Goal: Task Accomplishment & Management: Manage account settings

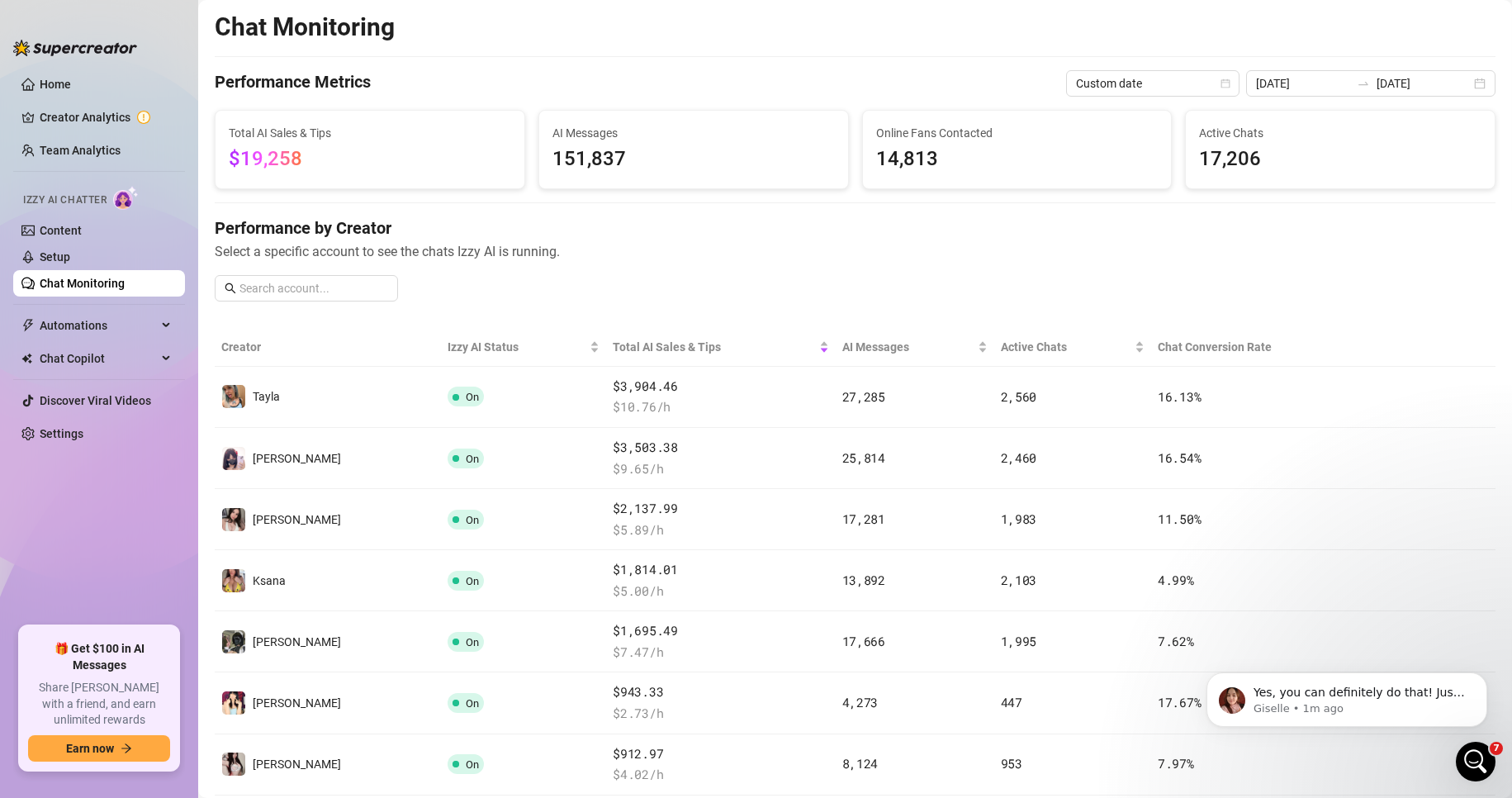
scroll to position [413, 0]
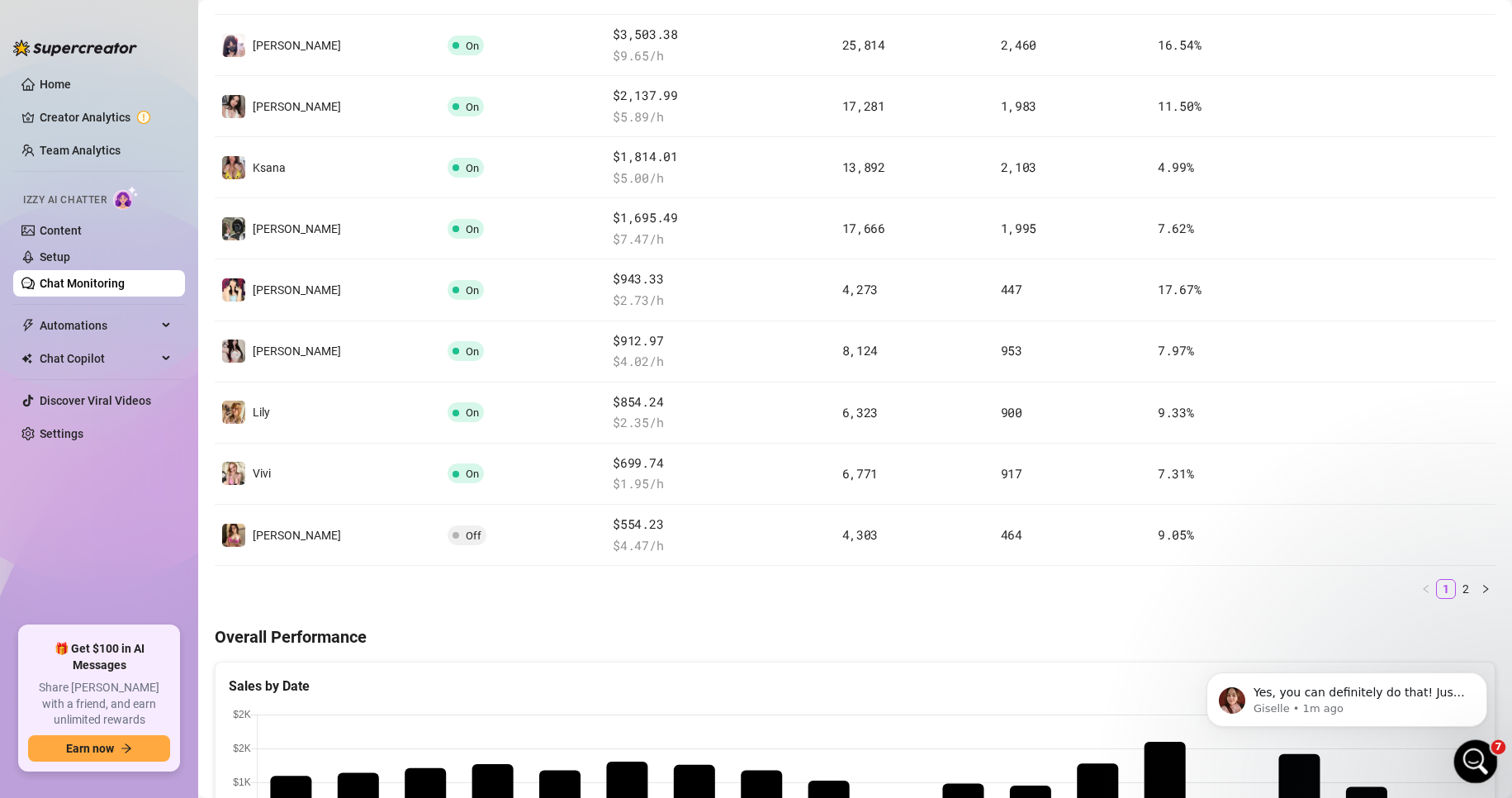
click at [1461, 752] on div "Open Intercom Messenger" at bounding box center [1473, 758] width 54 height 54
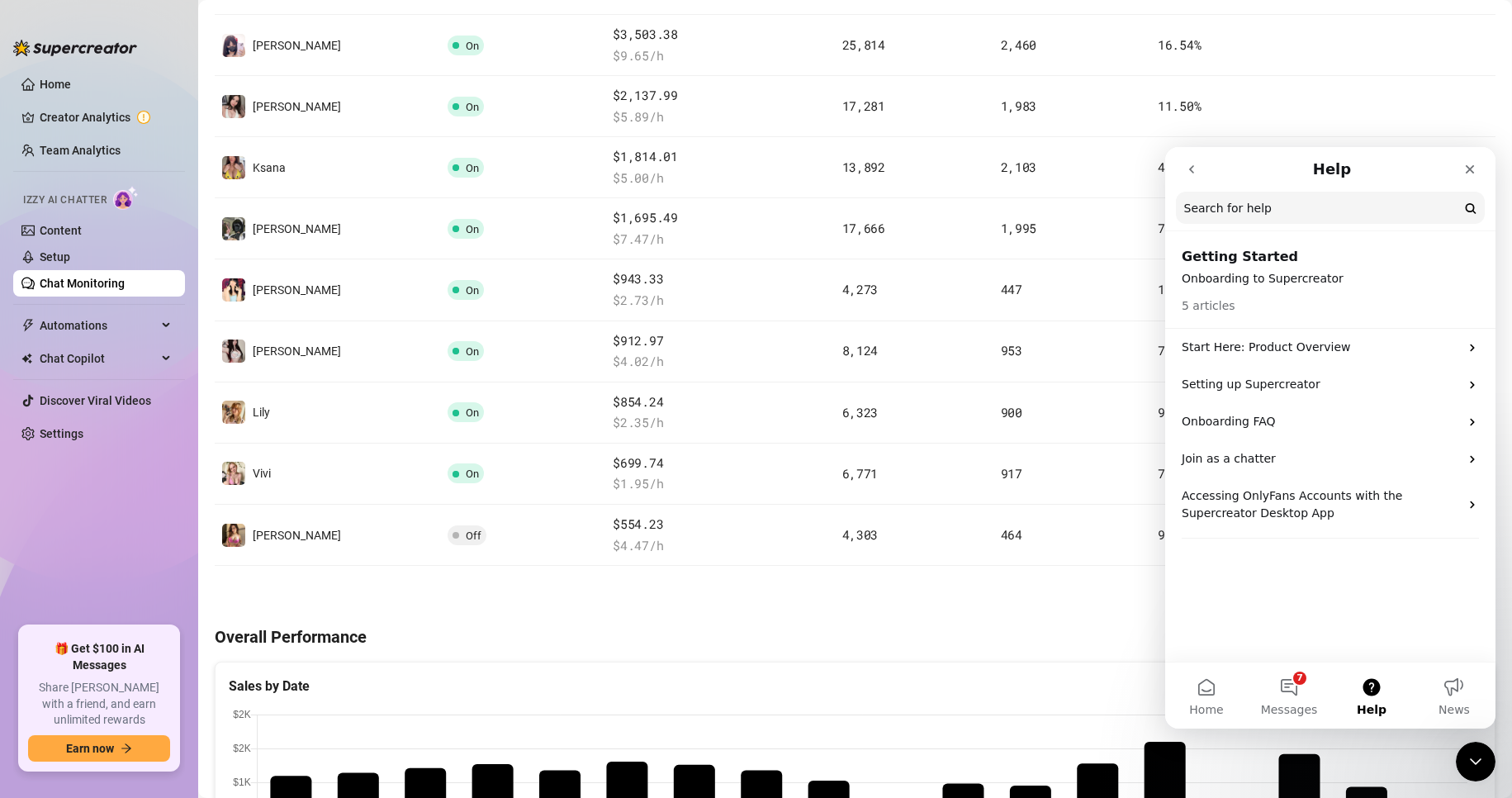
click at [1189, 169] on icon "go back" at bounding box center [1192, 169] width 13 height 13
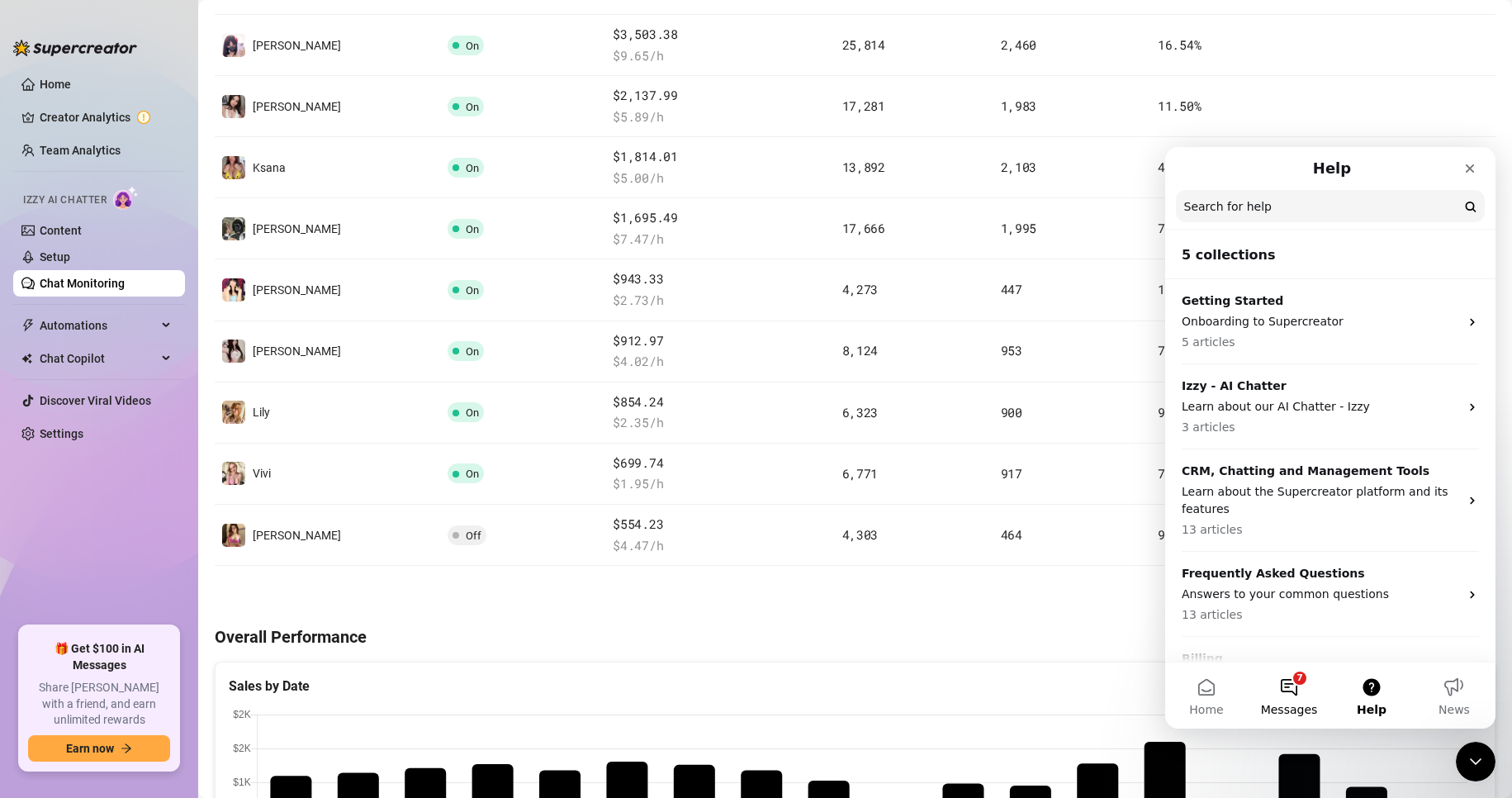
click at [1284, 706] on span "Messages" at bounding box center [1289, 708] width 57 height 11
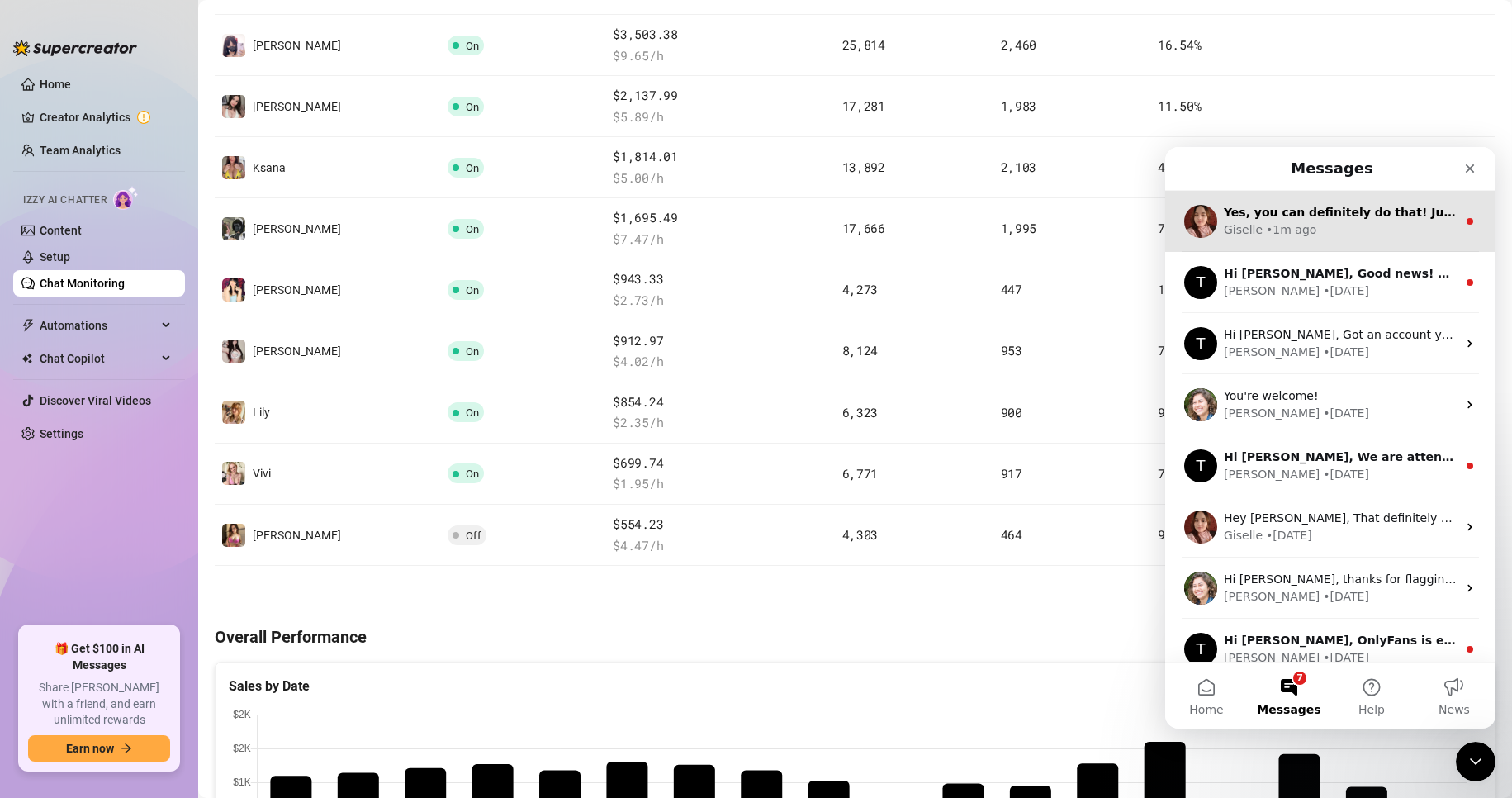
click at [1380, 228] on div "Giselle • 1m ago" at bounding box center [1340, 230] width 233 height 18
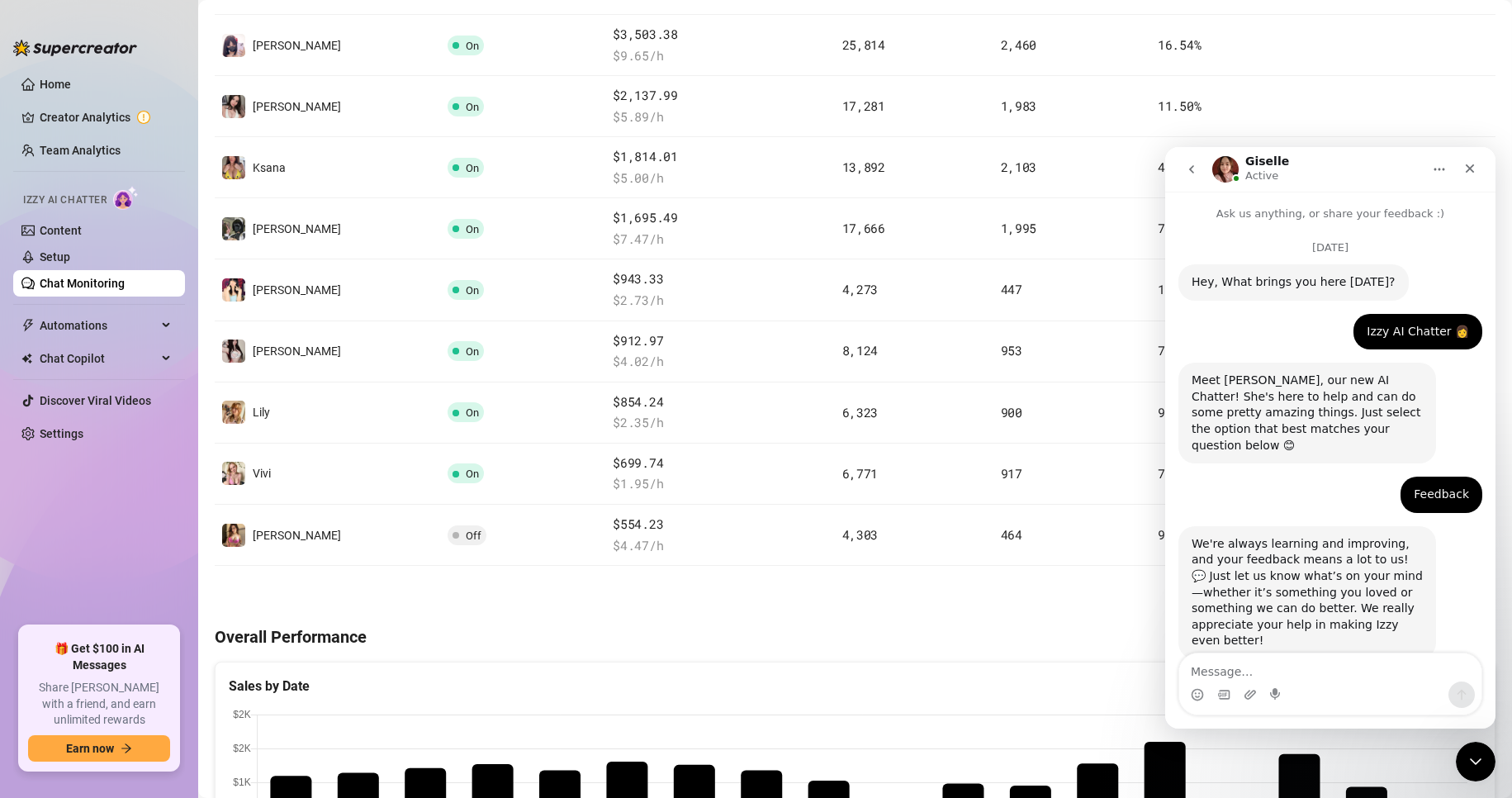
scroll to position [825, 0]
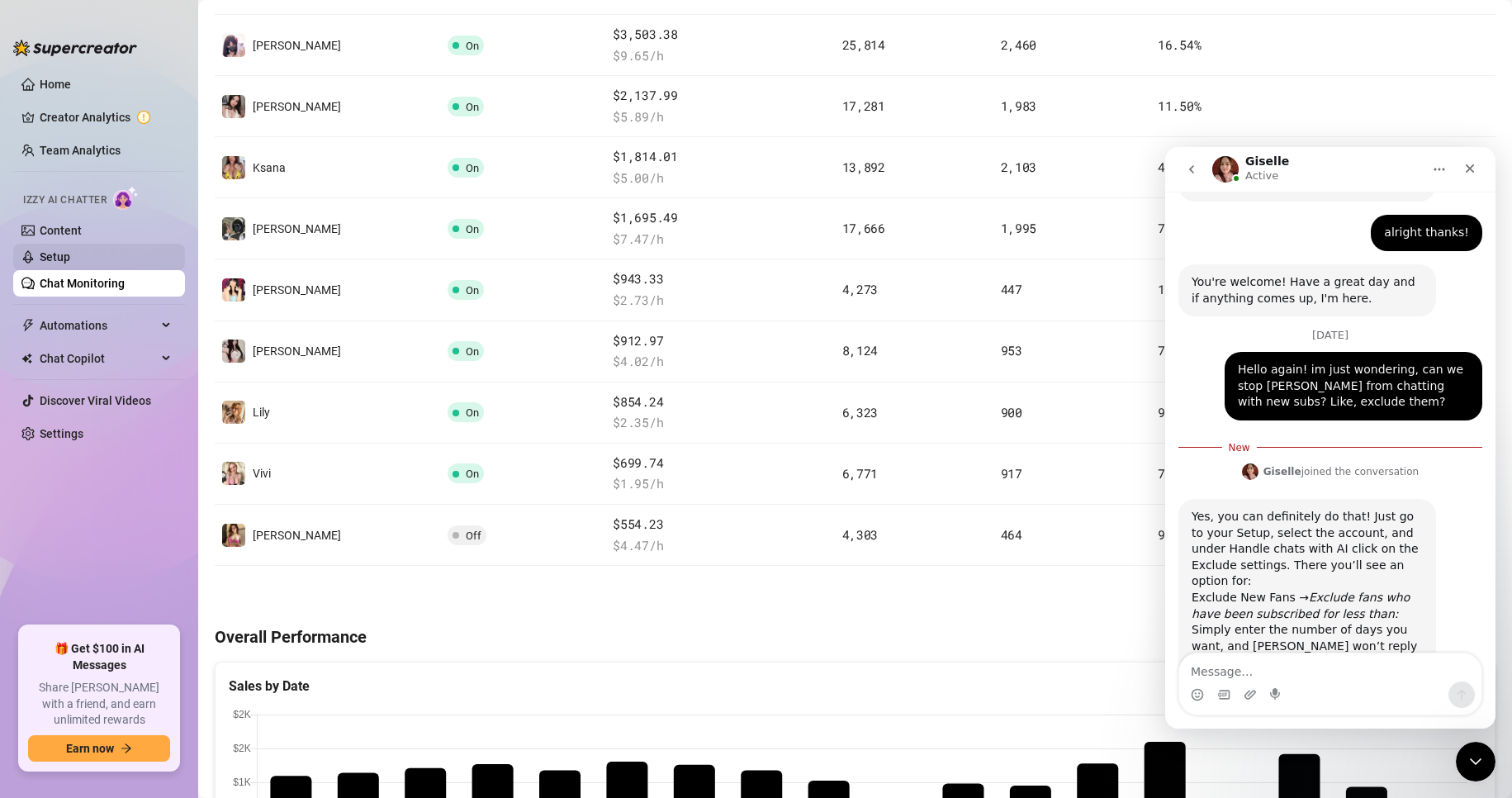
click at [70, 252] on link "Setup" at bounding box center [54, 256] width 31 height 13
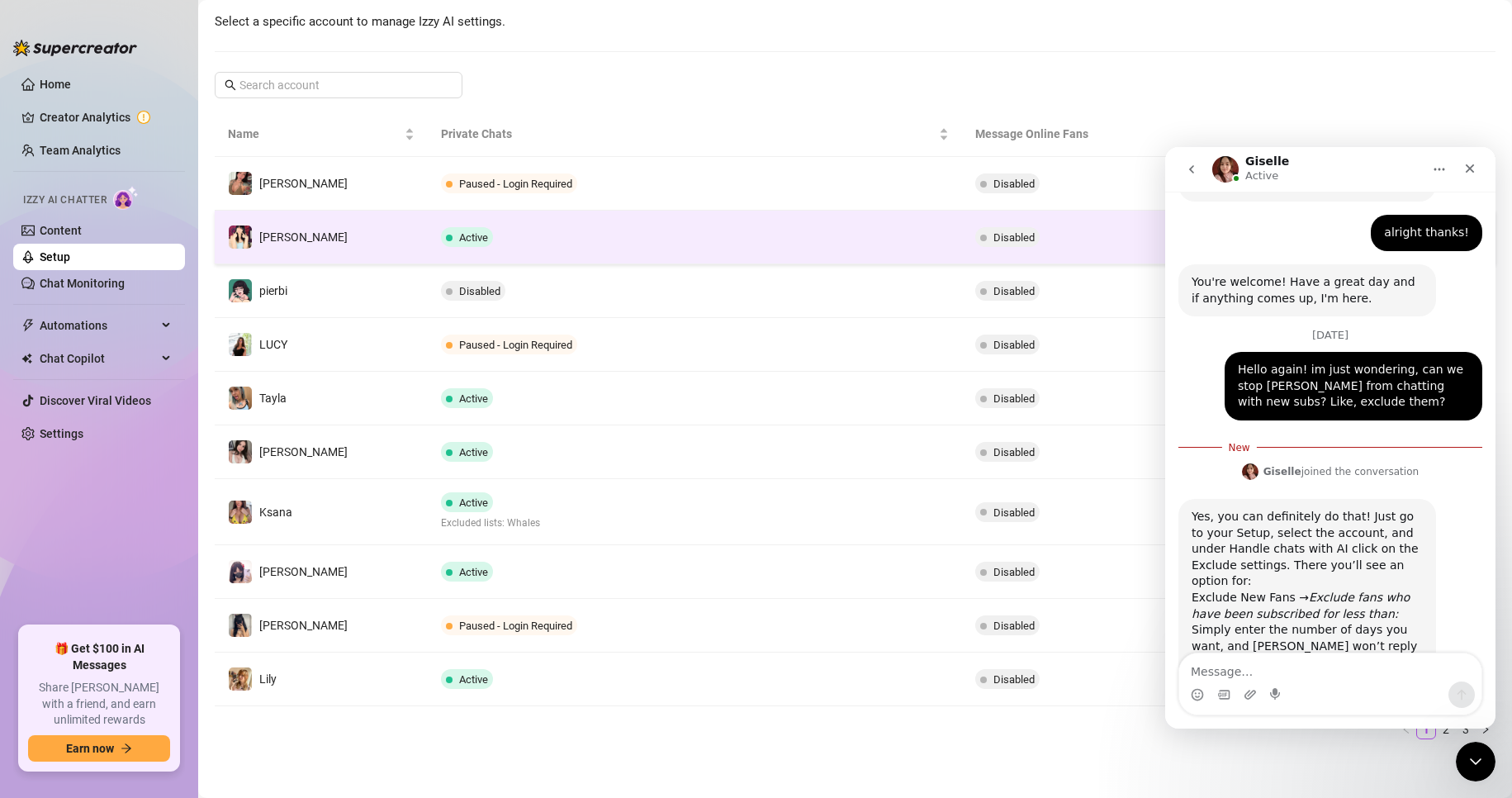
scroll to position [209, 0]
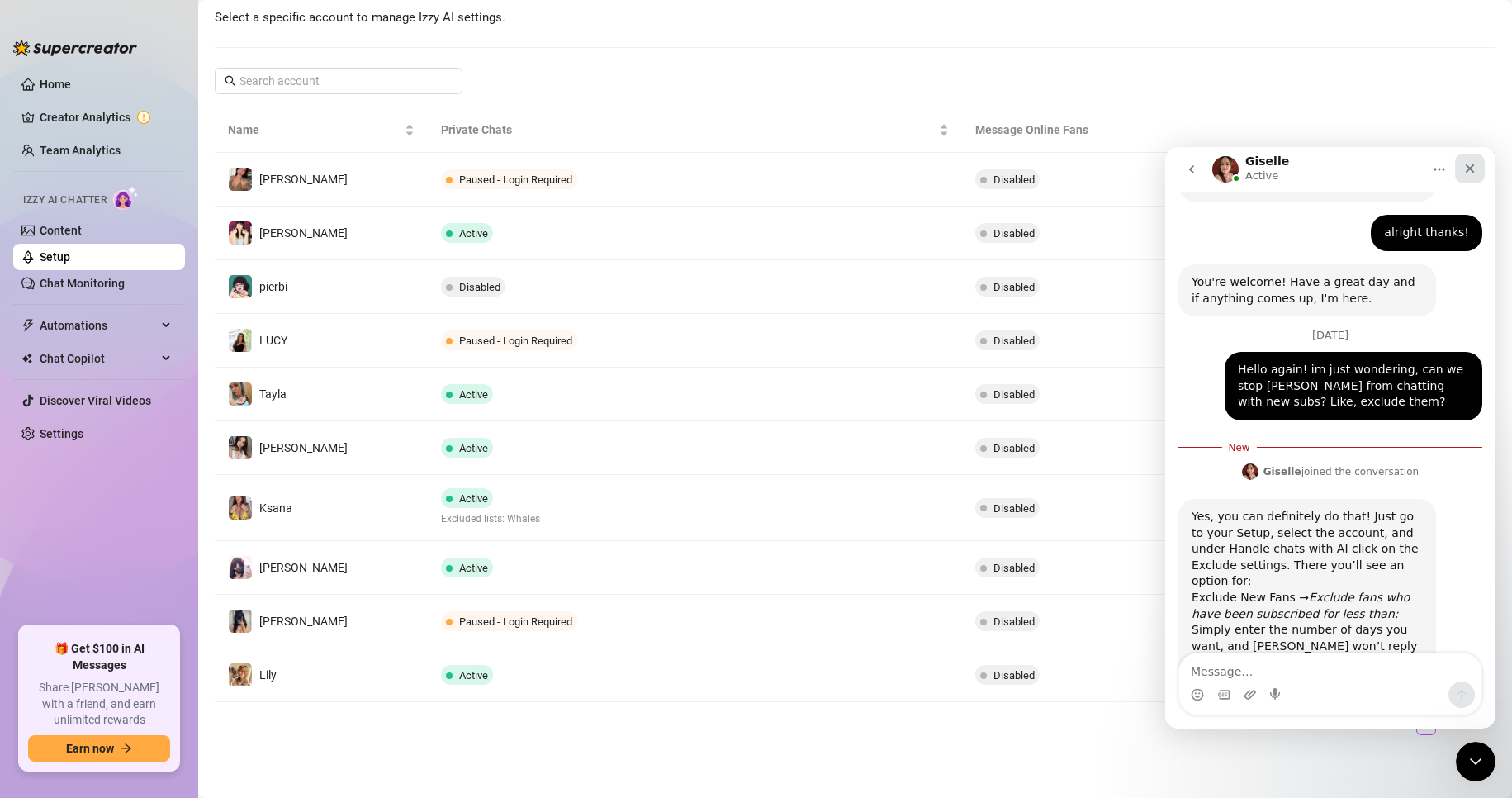
click at [1467, 167] on icon "Close" at bounding box center [1471, 169] width 9 height 9
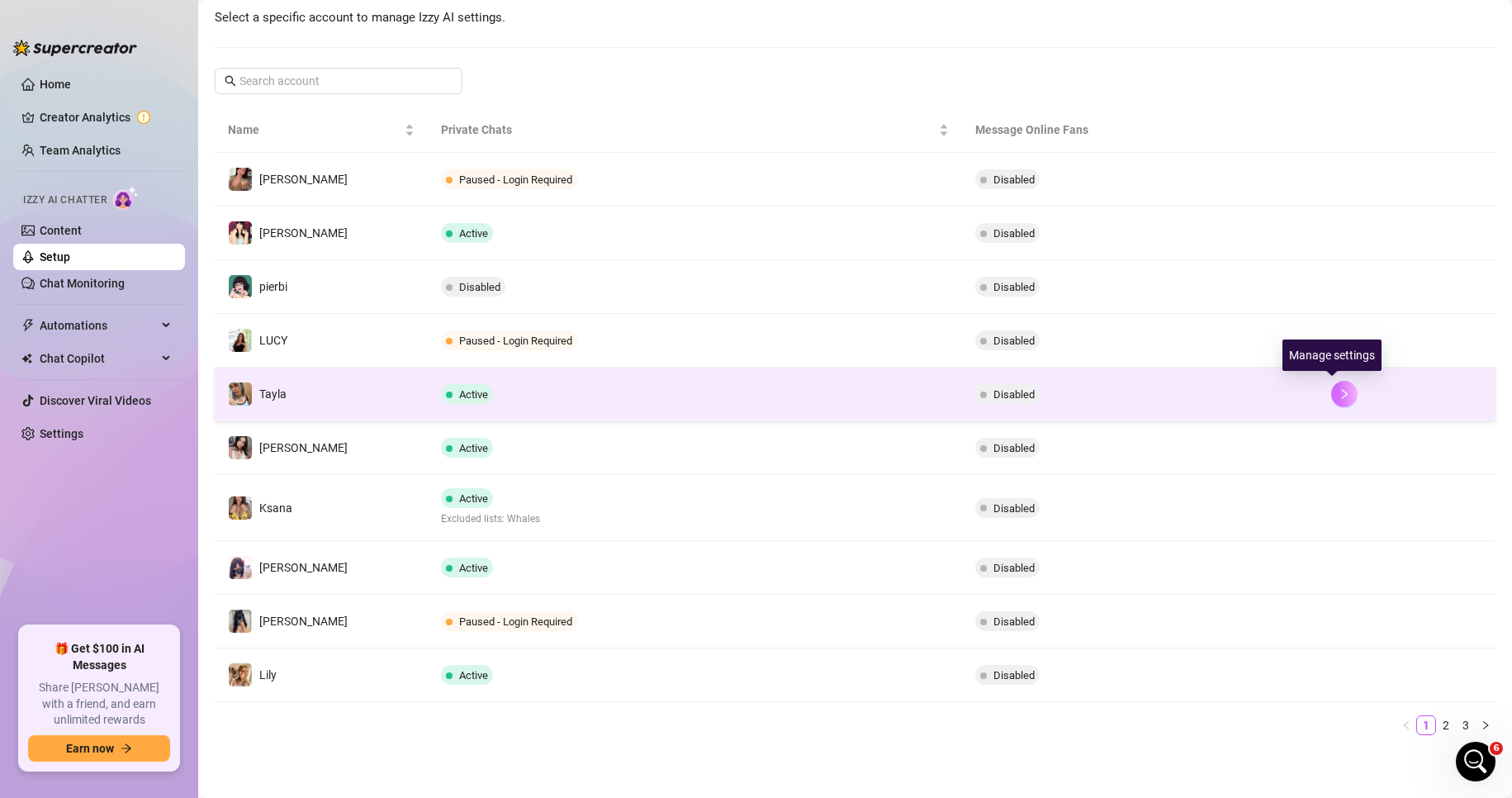
click at [1341, 390] on button "button" at bounding box center [1344, 394] width 26 height 26
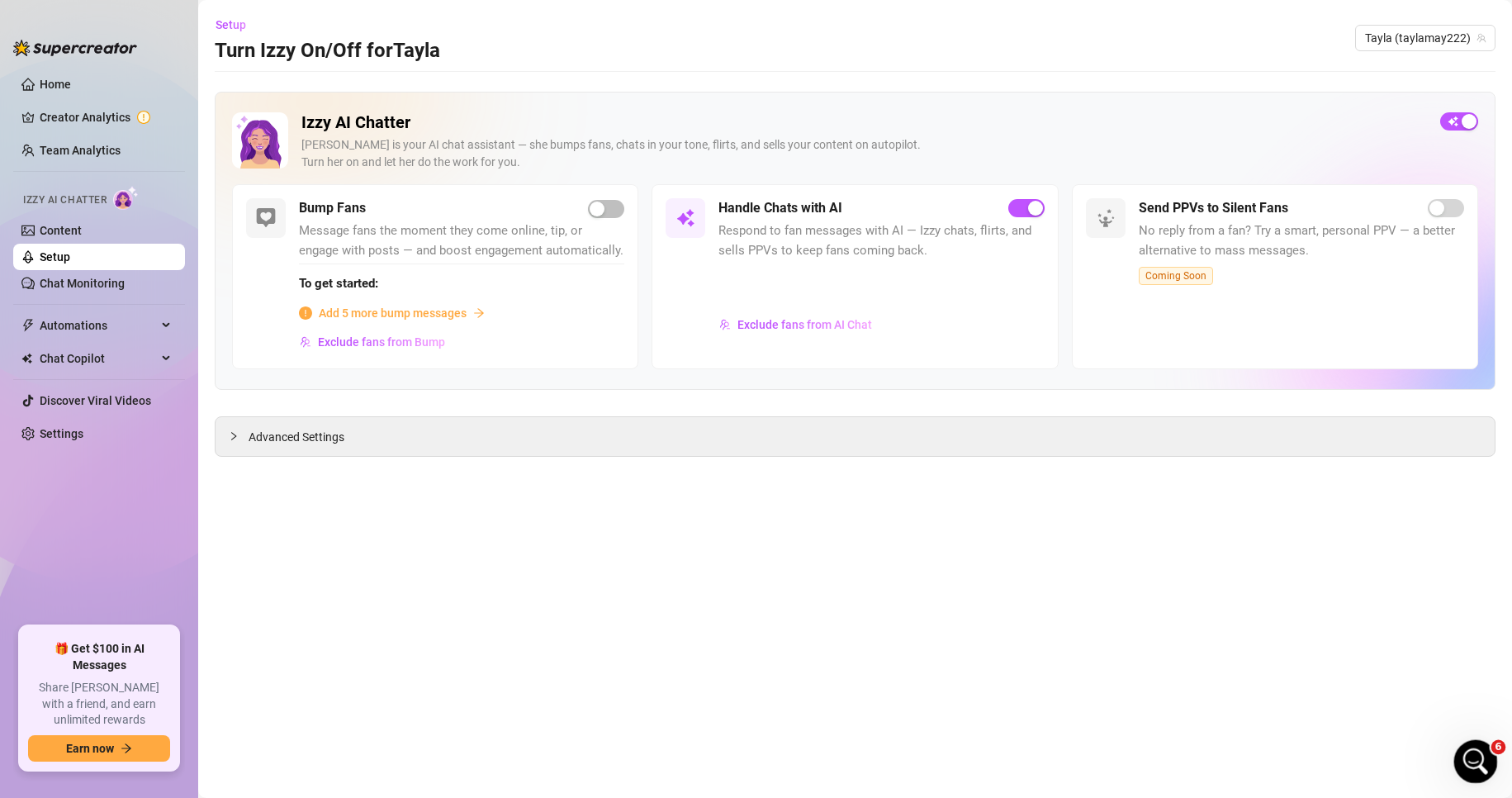
click at [1464, 742] on div "Open Intercom Messenger" at bounding box center [1473, 758] width 54 height 54
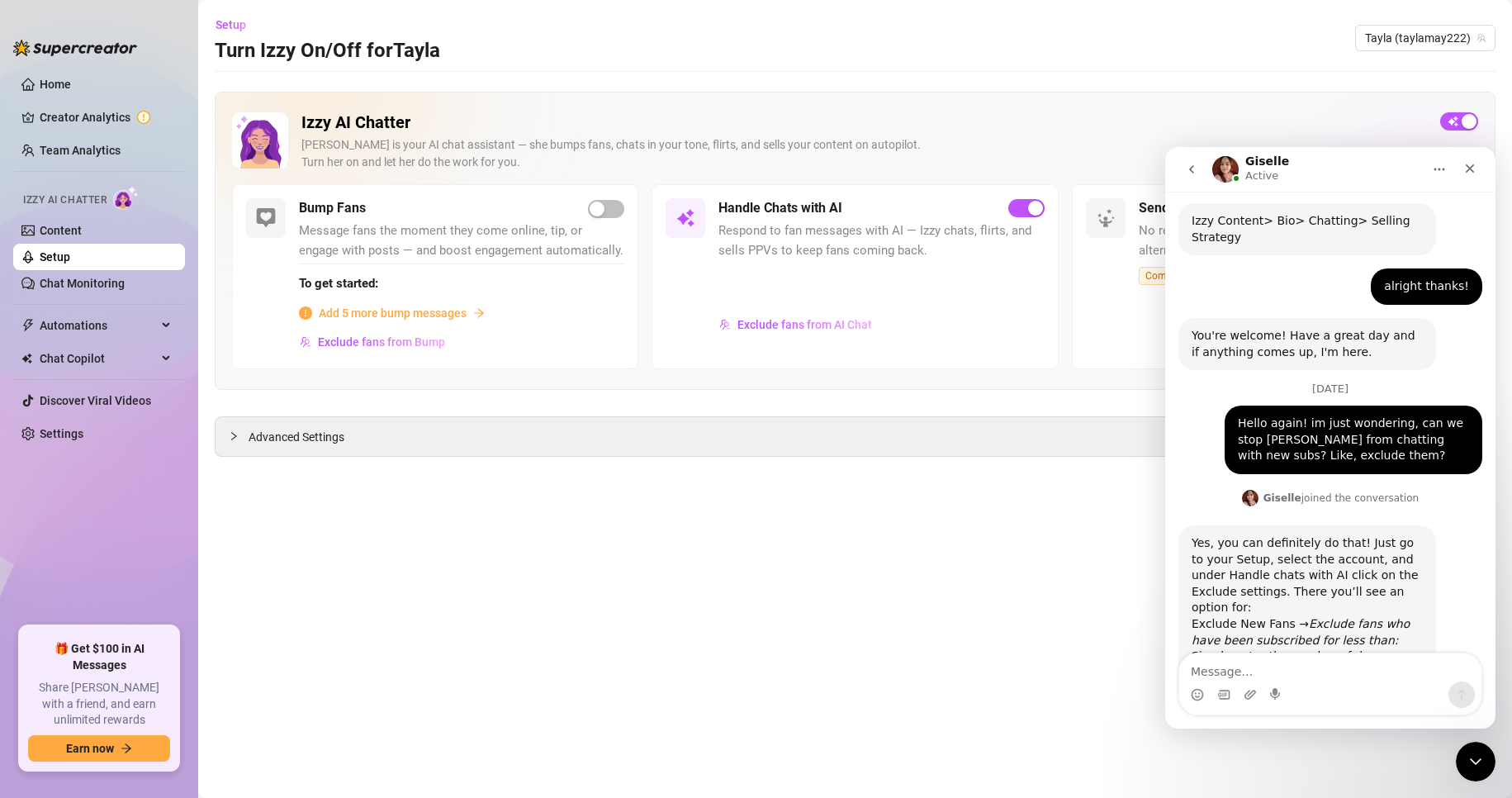
scroll to position [798, 0]
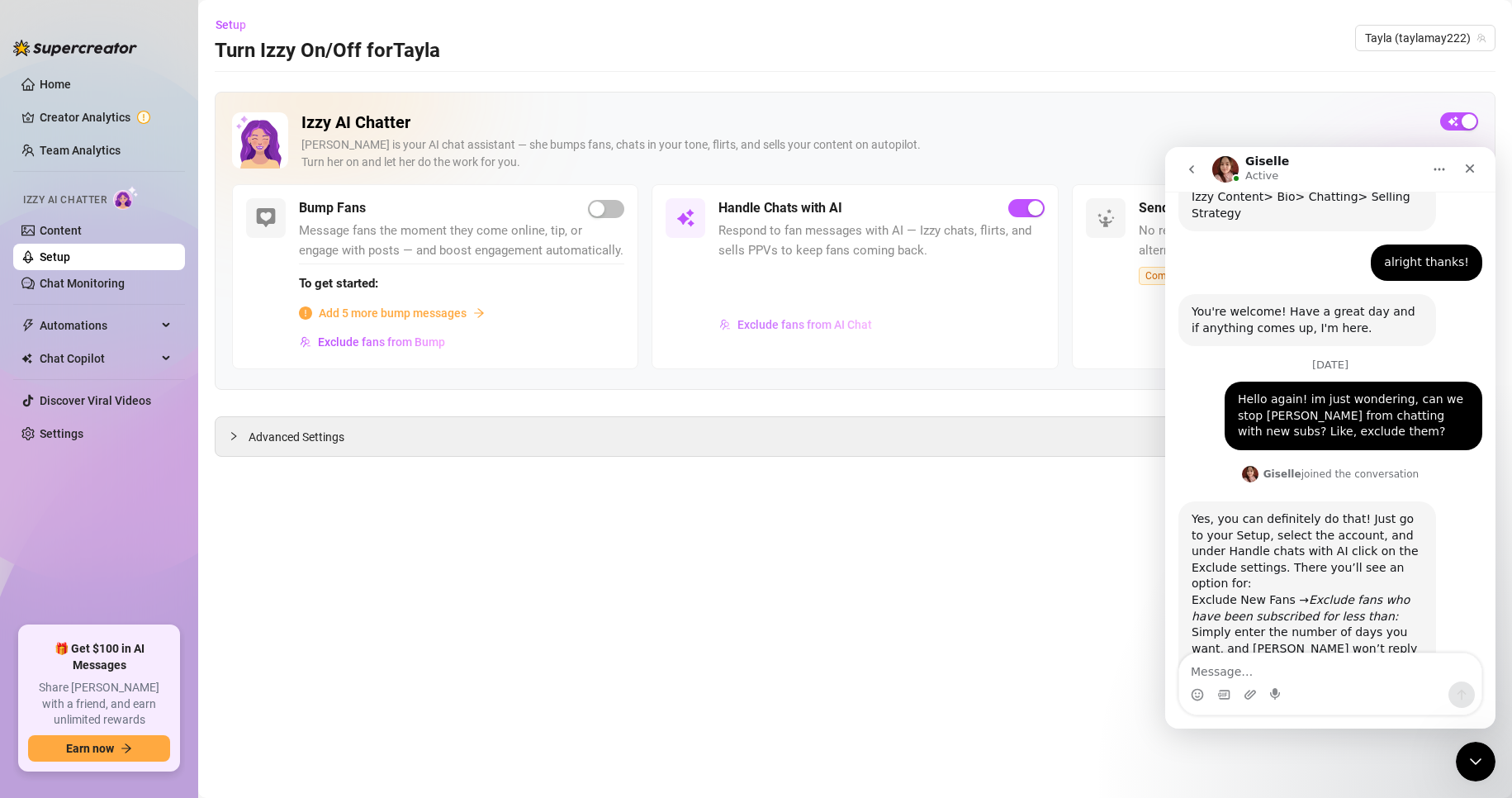
click at [839, 320] on span "Exclude fans from AI Chat" at bounding box center [804, 324] width 134 height 13
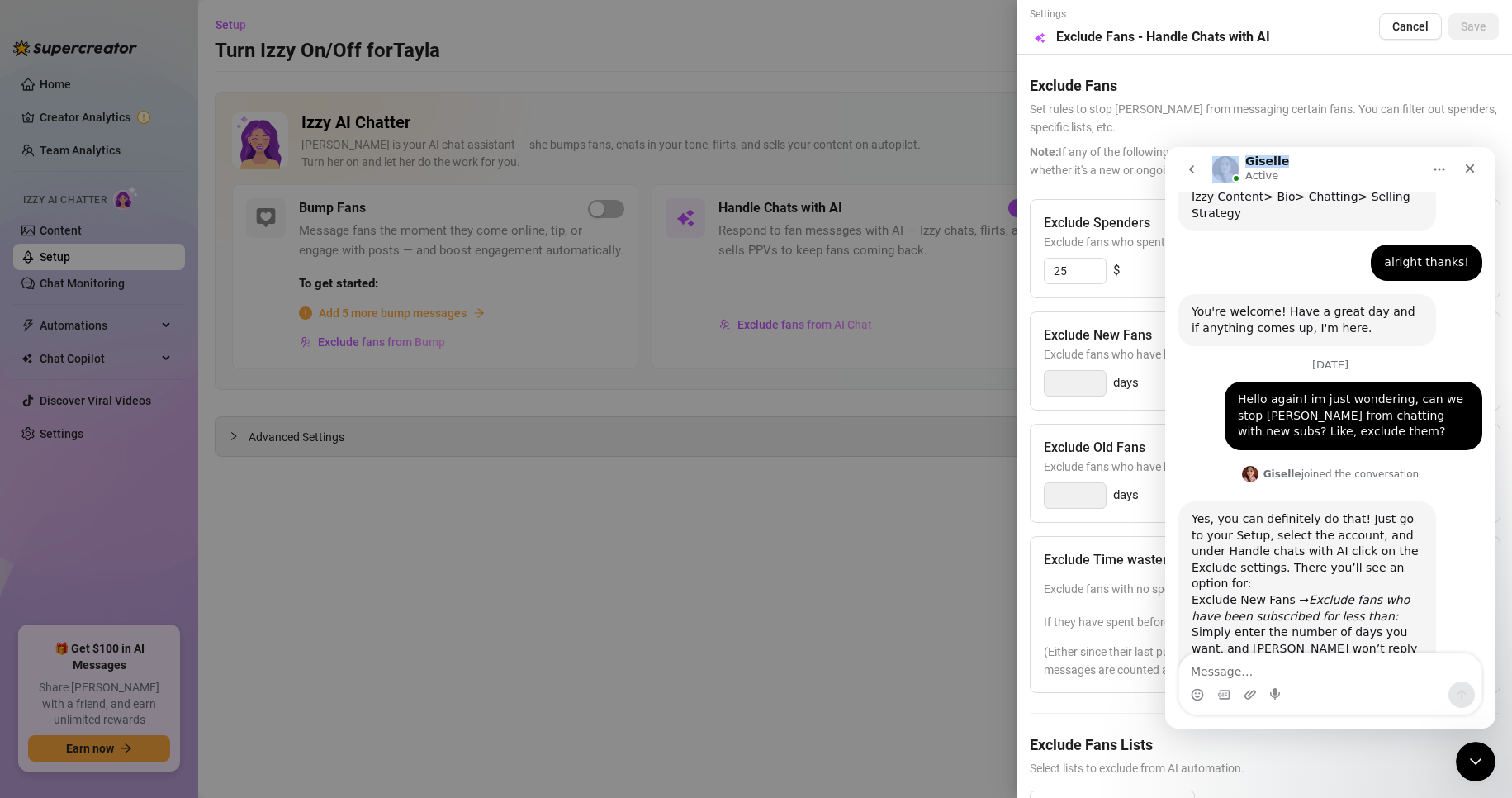
drag, startPoint x: 1342, startPoint y: 161, endPoint x: 1198, endPoint y: 185, distance: 146.0
click at [1198, 185] on nav "Giselle Active" at bounding box center [1330, 169] width 330 height 45
click at [1392, 172] on div "Giselle Active" at bounding box center [1317, 169] width 210 height 29
click at [1147, 291] on div "Exclude Spenders Exclude fans who spent more than: 25 $" at bounding box center [1265, 248] width 471 height 99
click at [1141, 399] on div "Exclude New Fans Exclude fans who have been subscribed for less than: days" at bounding box center [1265, 361] width 471 height 99
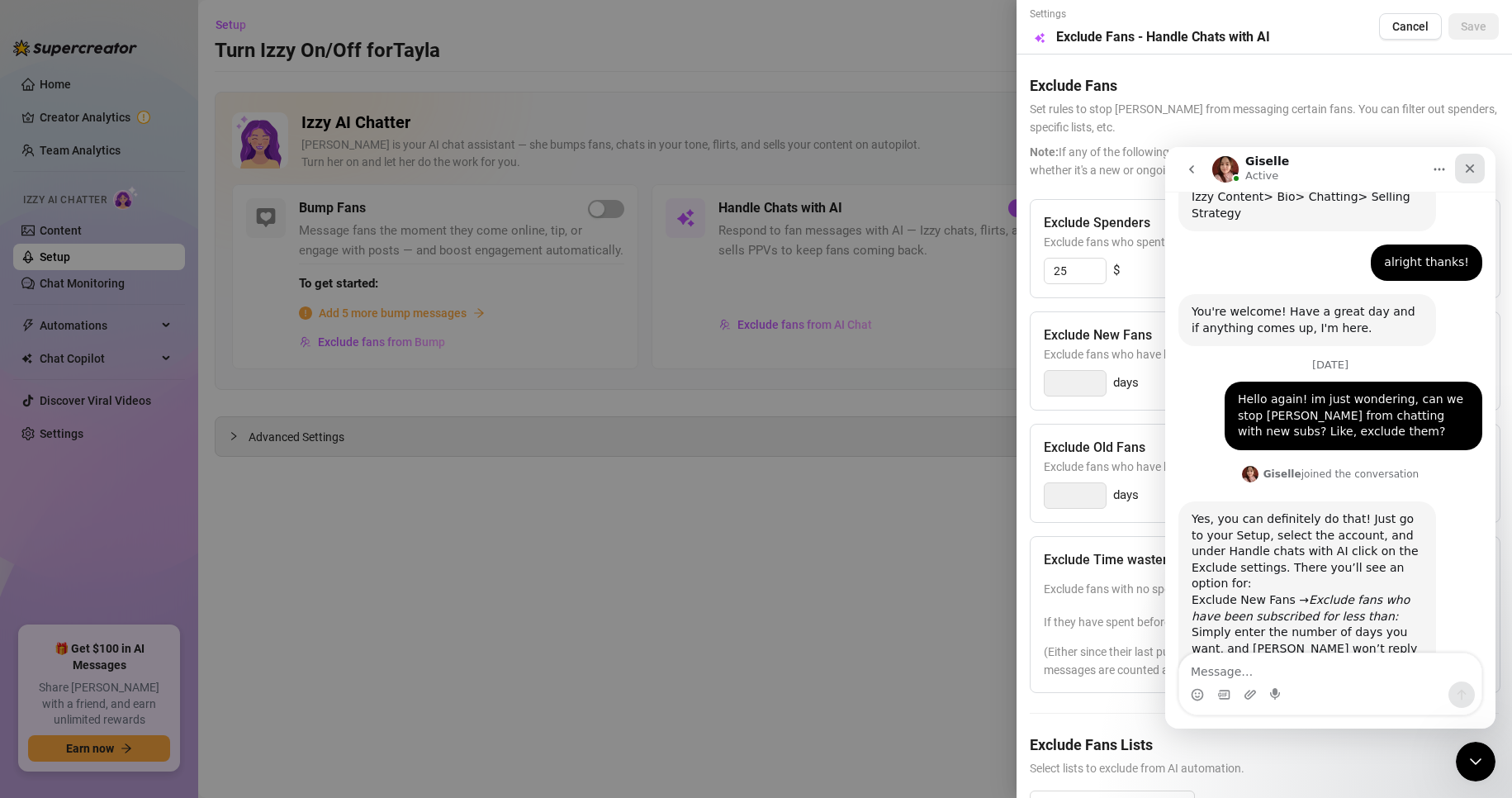
click at [1472, 167] on icon "Close" at bounding box center [1471, 169] width 9 height 9
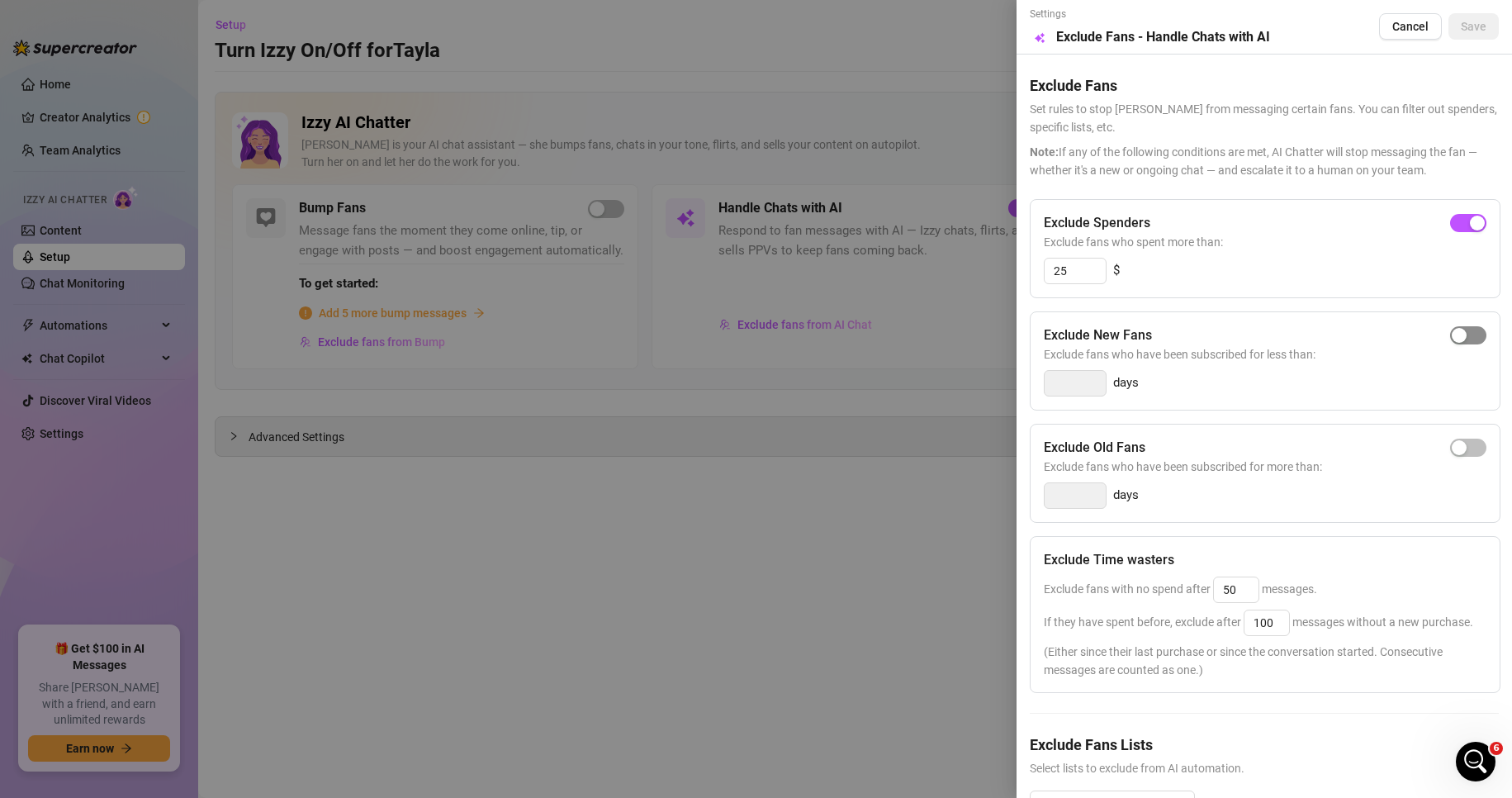
click at [1453, 330] on span "button" at bounding box center [1468, 335] width 36 height 18
drag, startPoint x: 1075, startPoint y: 387, endPoint x: 1004, endPoint y: 382, distance: 71.2
click at [1004, 382] on div "Settings Preview Exclude Fans - Handle Chats with AI Cancel Save Exclude Fans S…" at bounding box center [756, 399] width 1512 height 798
type input "1"
click at [1292, 416] on div "Exclude Spenders Exclude fans who spent more than: 25 $ Exclude New Fans Exclud…" at bounding box center [1264, 521] width 469 height 644
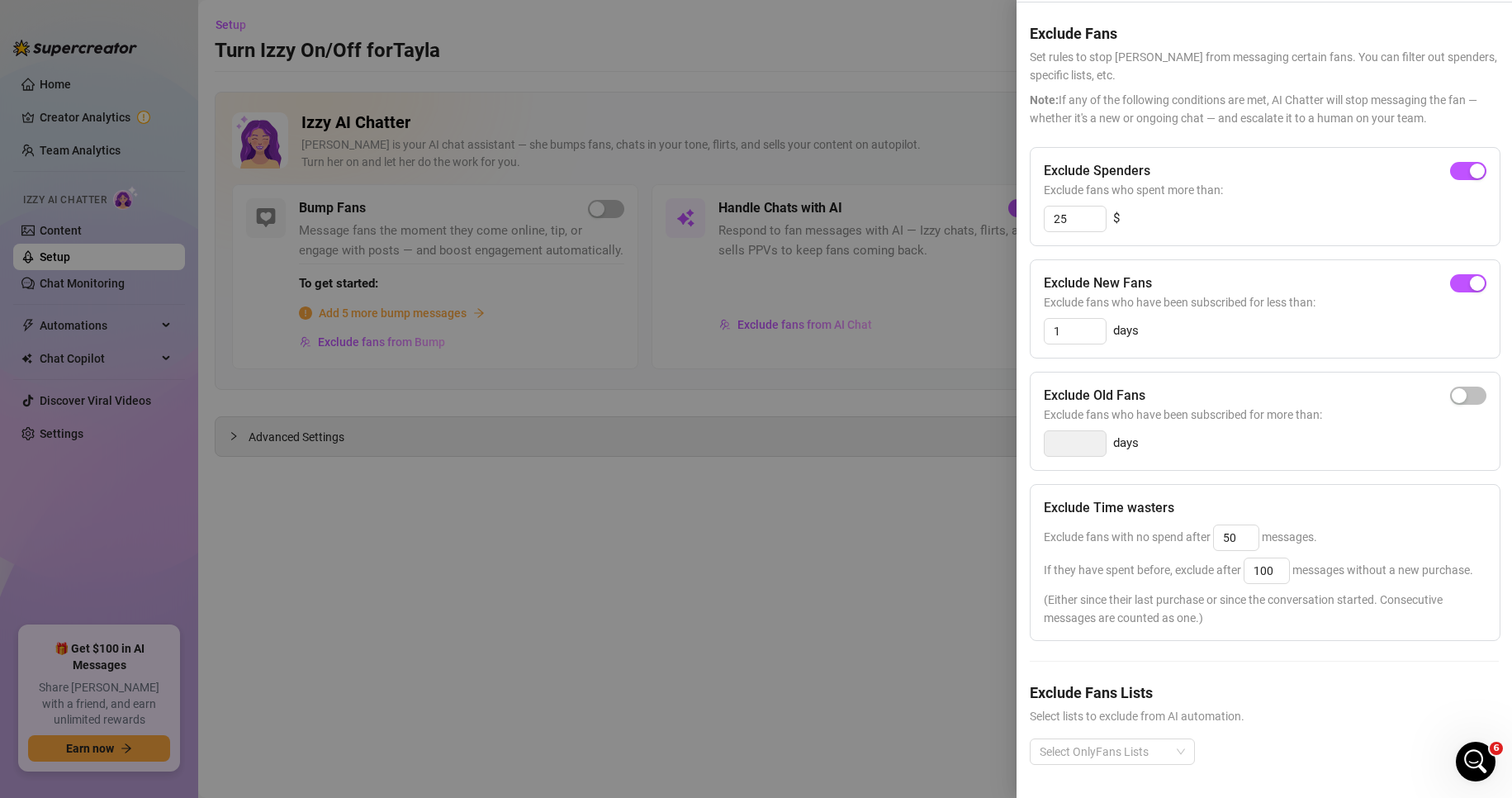
scroll to position [84, 0]
click at [1111, 745] on div at bounding box center [1104, 751] width 141 height 23
click at [1109, 747] on div at bounding box center [1104, 751] width 141 height 23
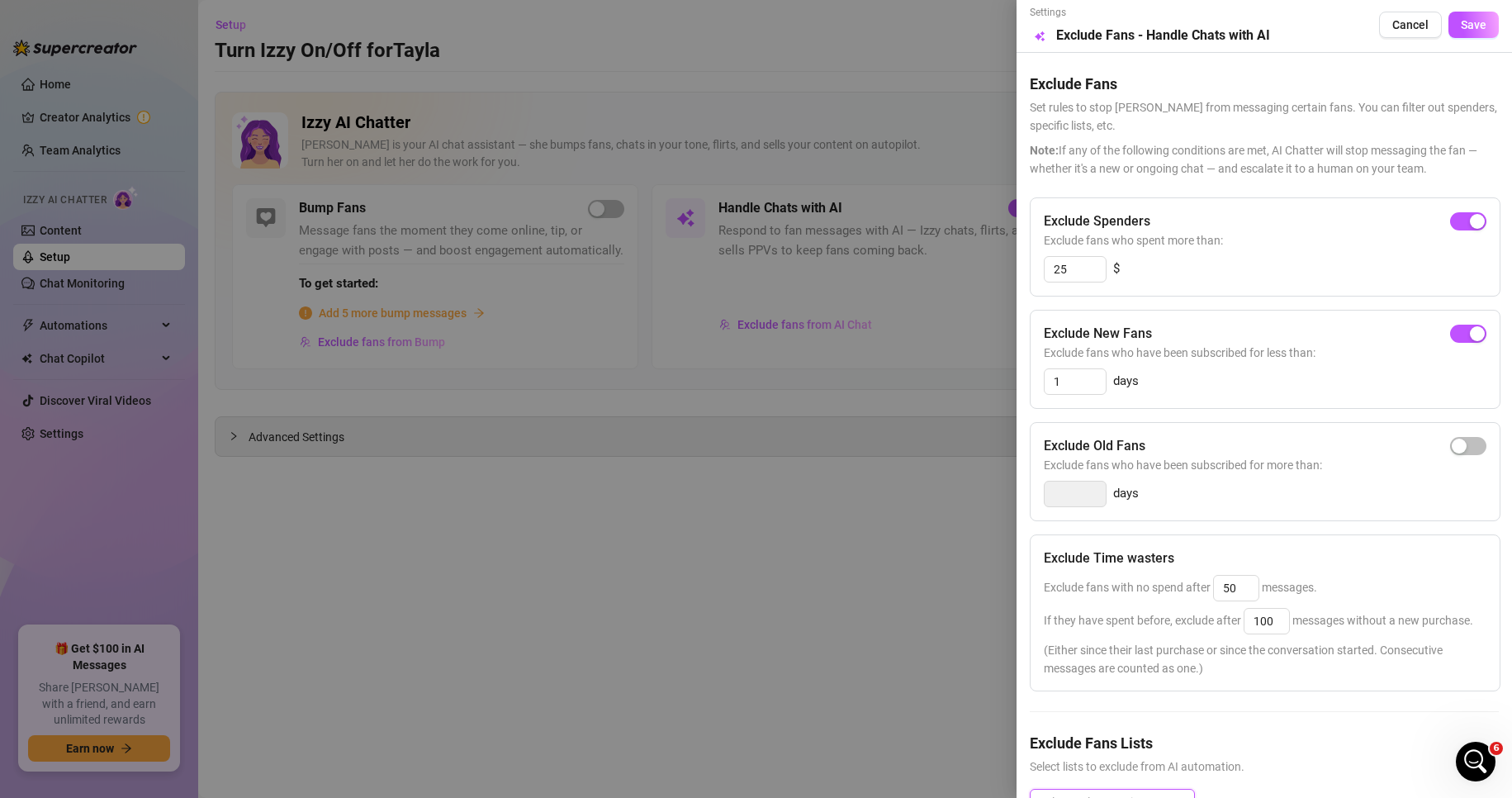
scroll to position [0, 0]
click at [1467, 25] on span "Save" at bounding box center [1473, 26] width 25 height 13
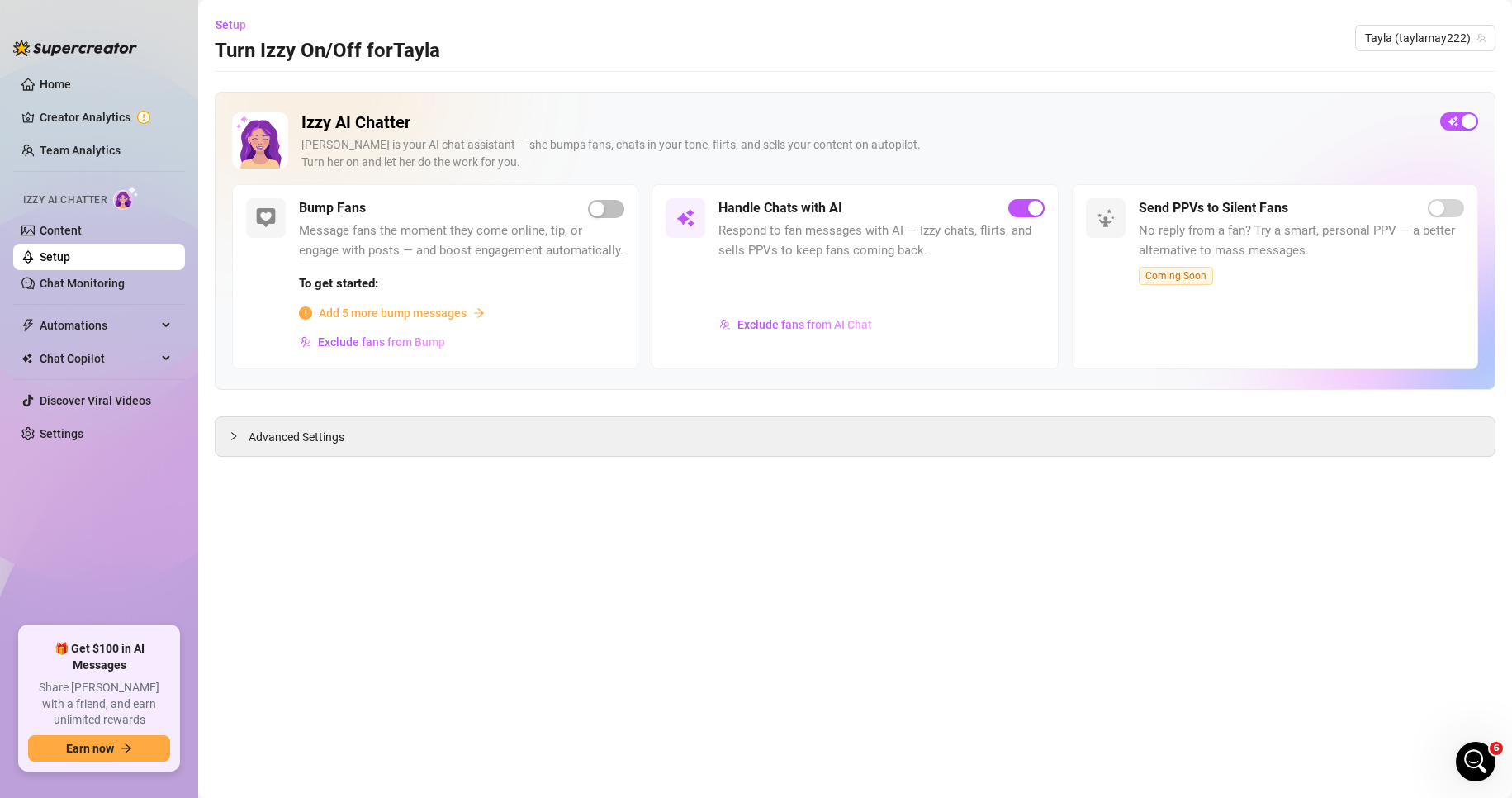
click at [1225, 554] on main "Setup Turn Izzy On/Off for [PERSON_NAME] (taylamay222) Izzy AI Chatter [PERSON_…" at bounding box center [855, 399] width 1314 height 798
click at [1436, 557] on main "Setup Turn Izzy On/Off for [PERSON_NAME] (taylamay222) Izzy AI Chatter [PERSON_…" at bounding box center [855, 399] width 1314 height 798
click at [829, 327] on span "Exclude fans from AI Chat" at bounding box center [804, 324] width 134 height 13
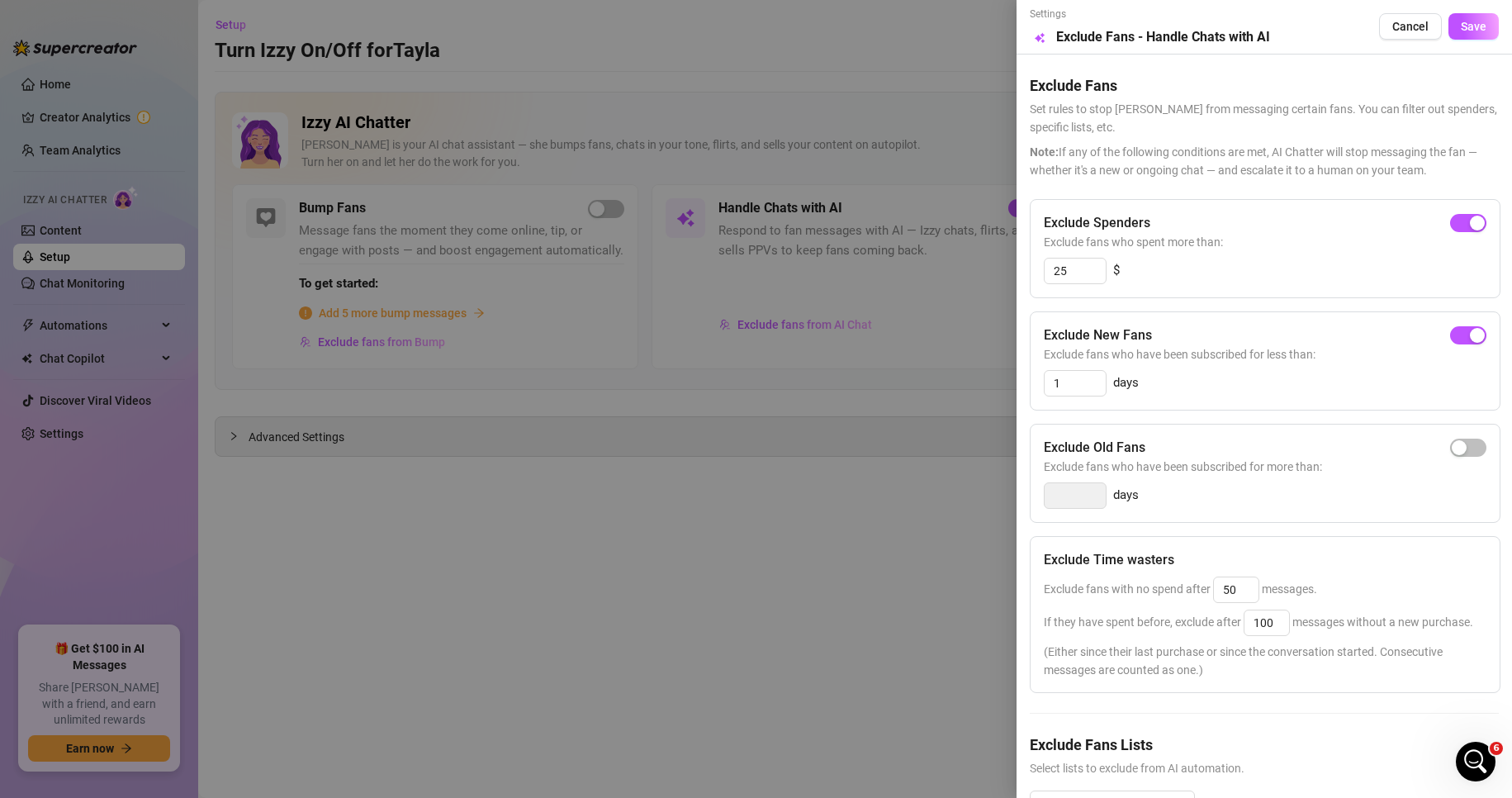
click at [1192, 744] on div "Exclude Spenders Exclude fans who spent more than: 25 $ Exclude New Fans Exclud…" at bounding box center [1264, 521] width 469 height 644
click at [925, 578] on div at bounding box center [756, 399] width 1512 height 798
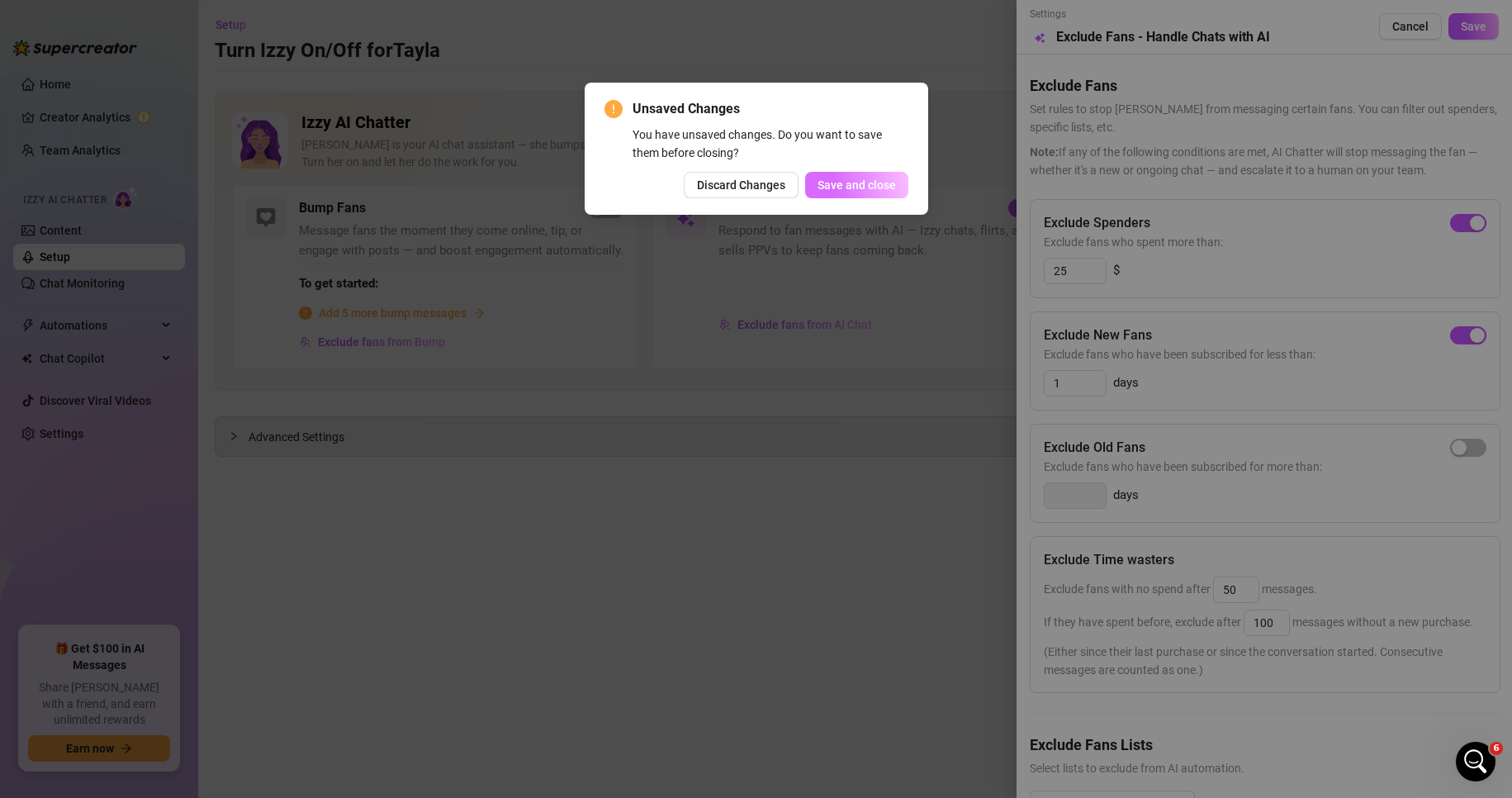
click at [841, 191] on span "Save and close" at bounding box center [856, 184] width 78 height 13
